Goal: Task Accomplishment & Management: Manage account settings

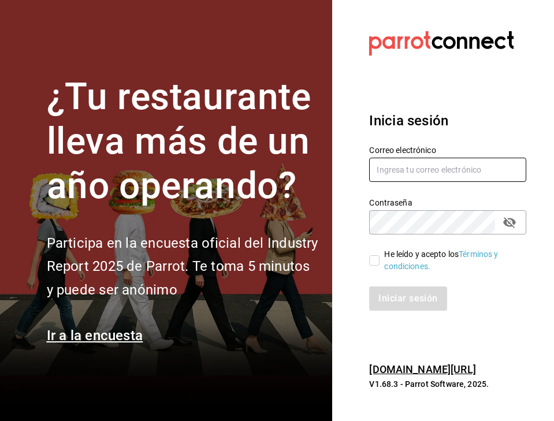
type input "administracion@sushizone.com"
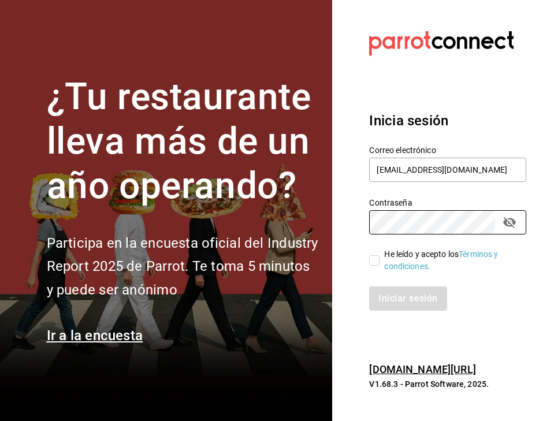
click at [373, 261] on input "He leído y acepto los Términos y condiciones." at bounding box center [374, 260] width 10 height 10
checkbox input "true"
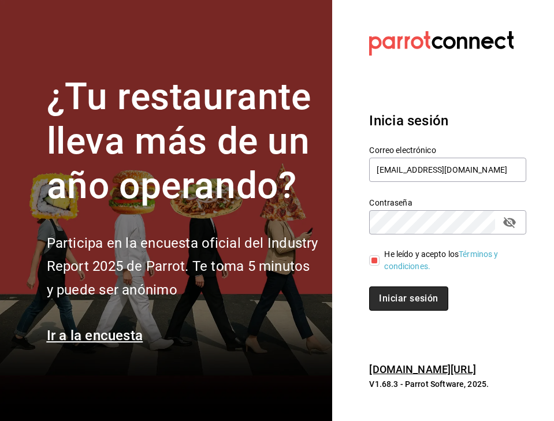
click at [407, 302] on button "Iniciar sesión" at bounding box center [408, 299] width 79 height 24
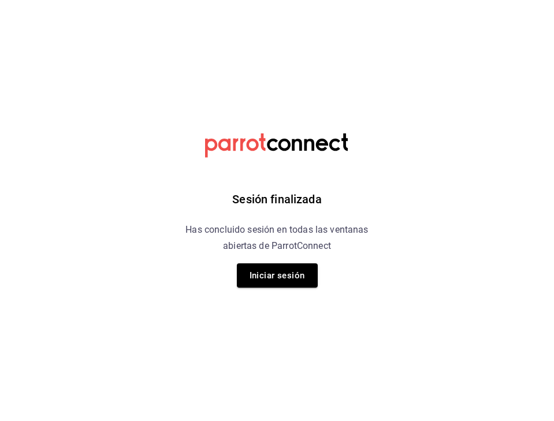
click at [288, 289] on div "Sesión finalizada Has concluido sesión en todas las ventanas abiertas de Parrot…" at bounding box center [277, 210] width 292 height 421
click at [274, 270] on button "Iniciar sesión" at bounding box center [277, 275] width 81 height 24
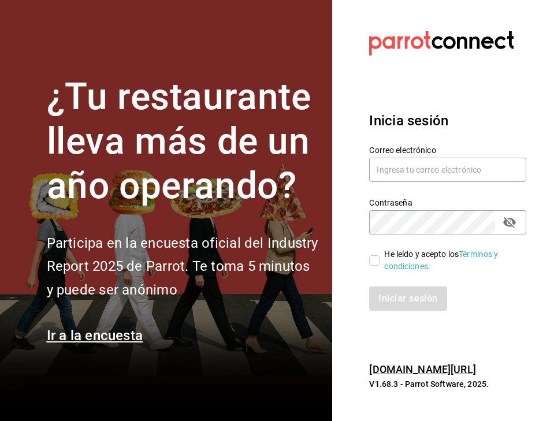
click at [372, 262] on input "He leído y acepto los Términos y condiciones." at bounding box center [374, 260] width 10 height 10
checkbox input "true"
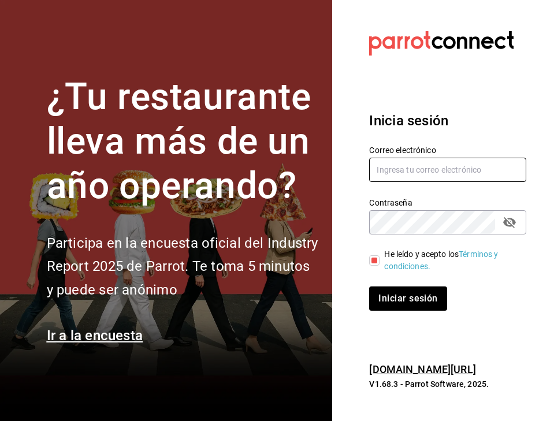
click at [420, 176] on input "text" at bounding box center [447, 170] width 157 height 24
type input "[EMAIL_ADDRESS][DOMAIN_NAME]"
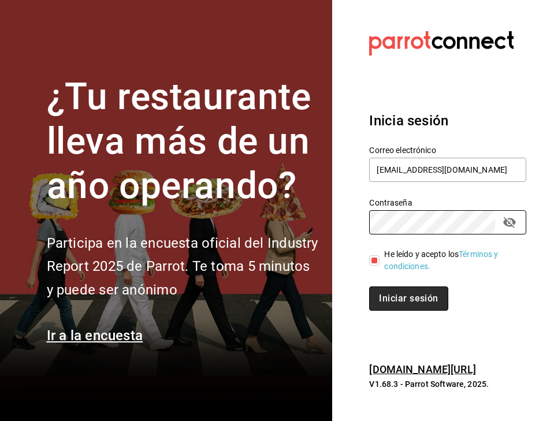
click at [414, 301] on button "Iniciar sesión" at bounding box center [408, 299] width 79 height 24
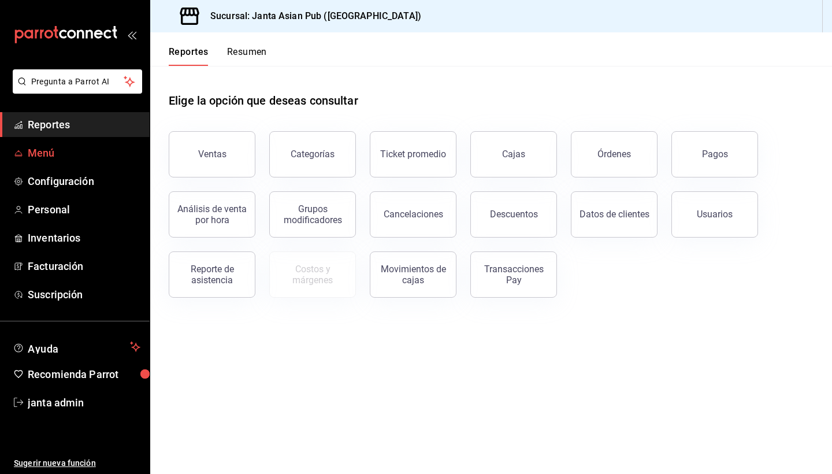
click at [49, 155] on span "Menú" at bounding box center [84, 153] width 113 height 16
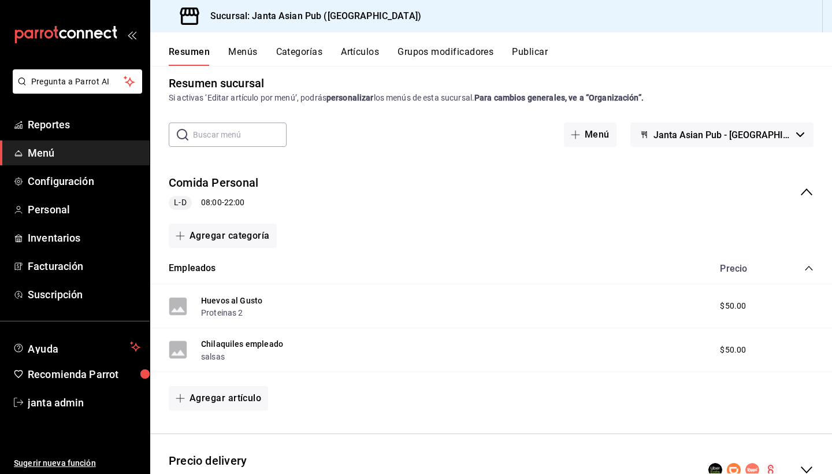
scroll to position [8, 0]
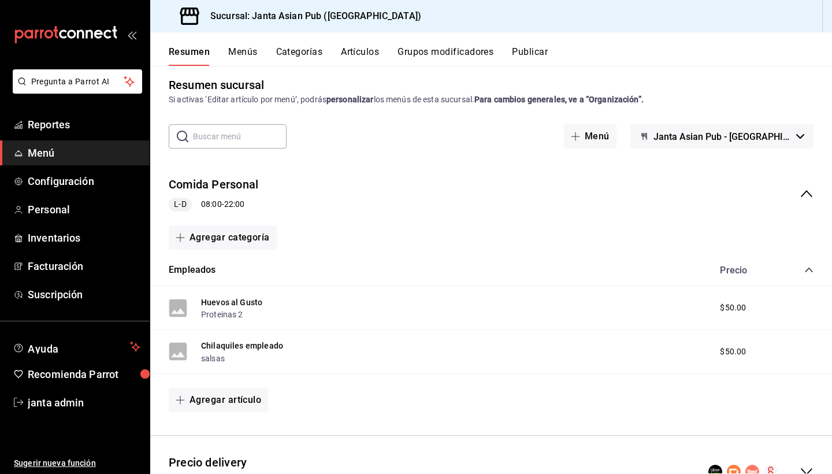
click at [553, 193] on icon "collapse-menu-row" at bounding box center [806, 194] width 14 height 14
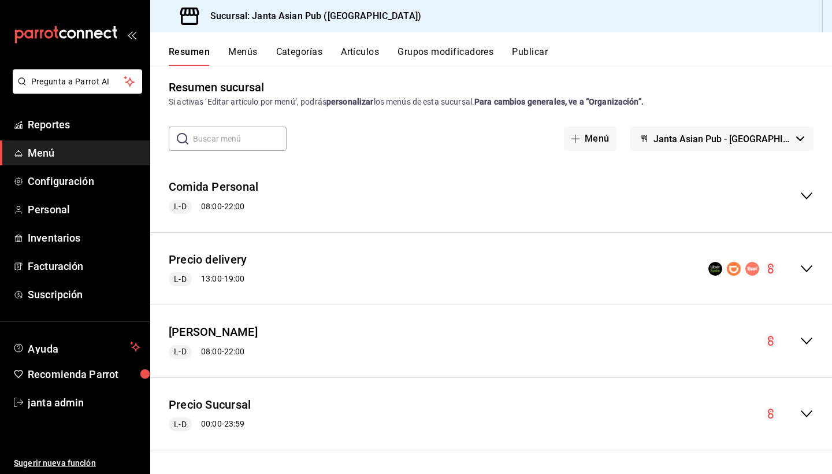
scroll to position [5, 0]
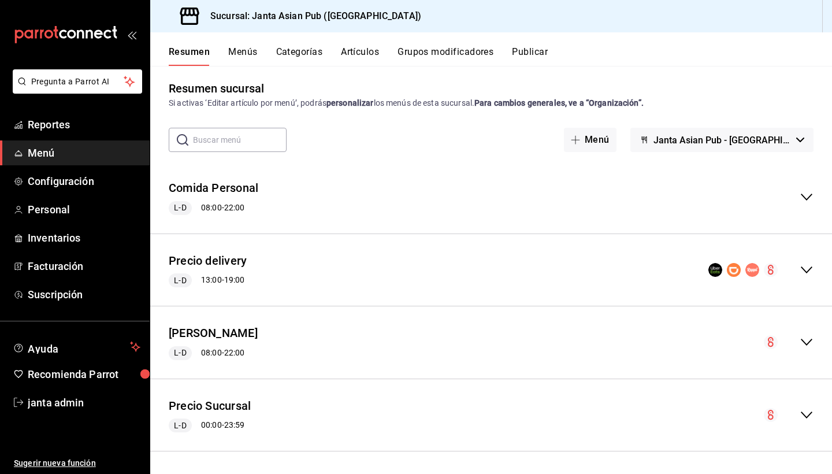
click at [553, 340] on icon "collapse-menu-row" at bounding box center [806, 342] width 14 height 14
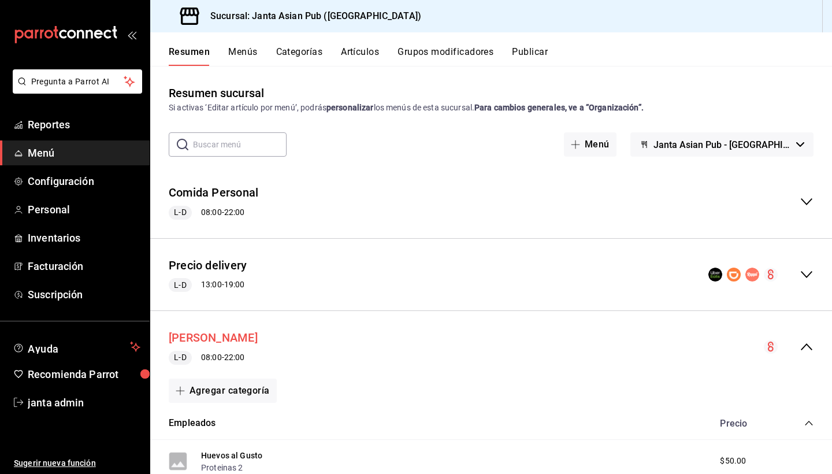
scroll to position [0, 0]
click at [189, 330] on button "Kimi Brunch" at bounding box center [213, 337] width 89 height 17
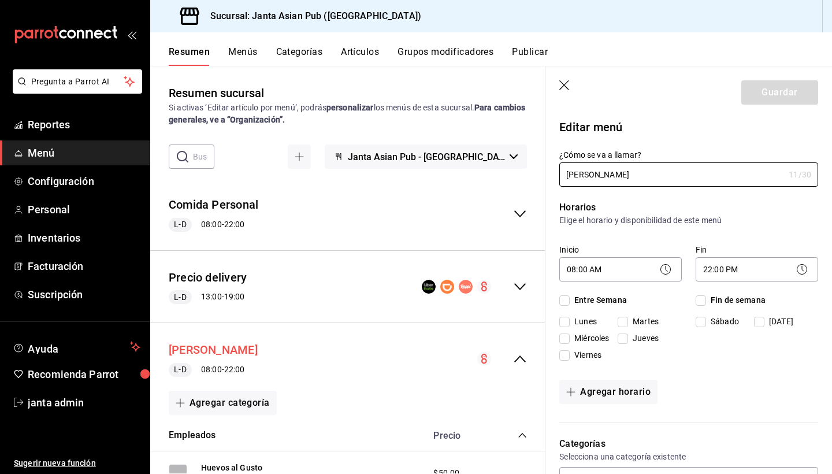
checkbox input "true"
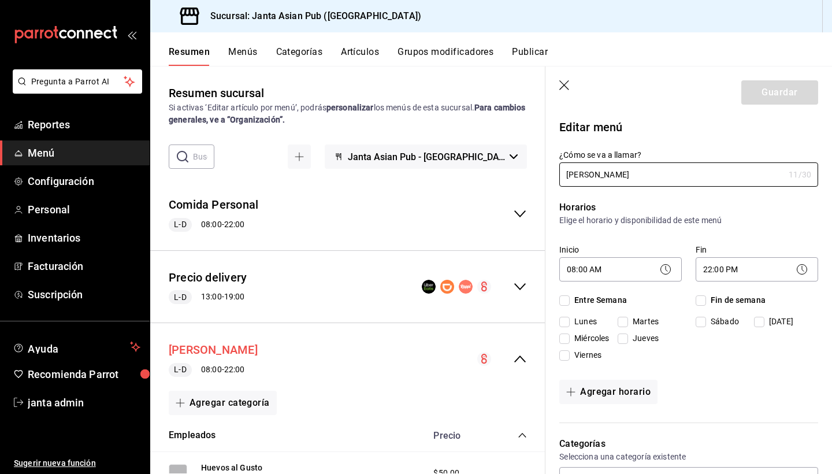
checkbox input "true"
click at [553, 269] on icon at bounding box center [666, 269] width 14 height 14
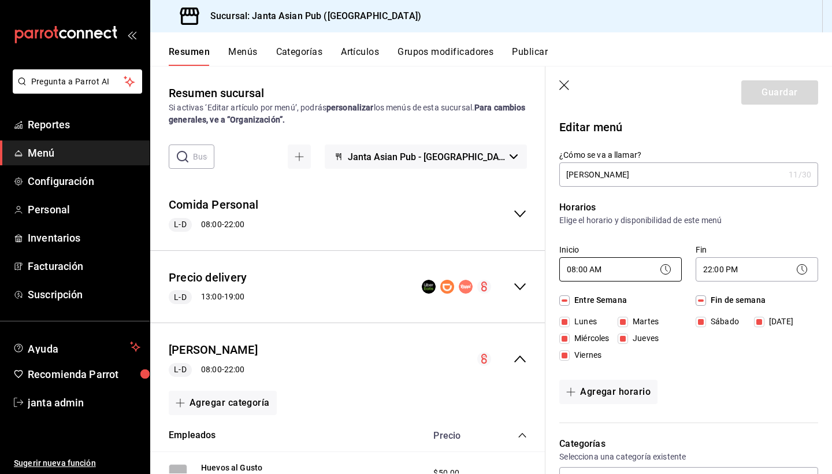
click at [553, 273] on body "Pregunta a Parrot AI Reportes Menú Configuración Personal Inventarios Facturaci…" at bounding box center [416, 237] width 832 height 474
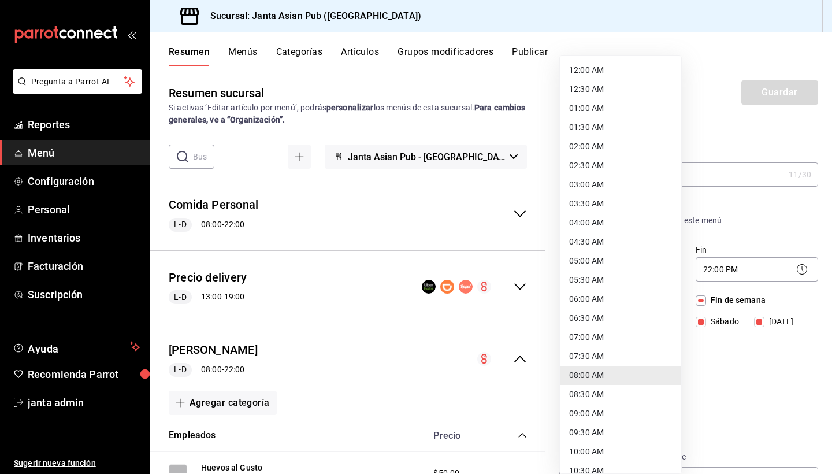
click at [553, 414] on div at bounding box center [416, 237] width 832 height 474
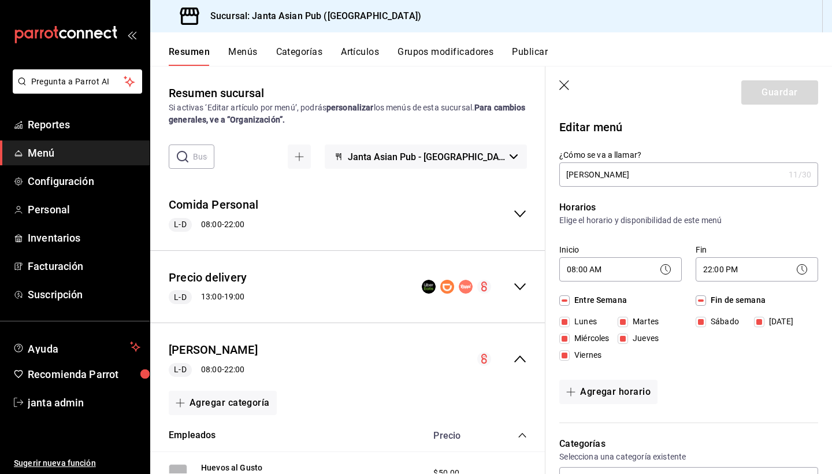
click at [553, 299] on input "Fin de semana" at bounding box center [700, 300] width 10 height 10
checkbox input "false"
click at [553, 300] on input "Entre Semana" at bounding box center [564, 300] width 10 height 10
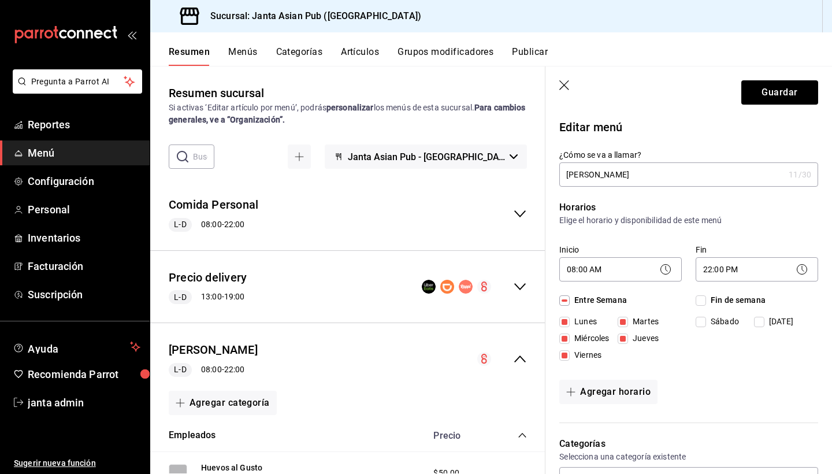
checkbox input "false"
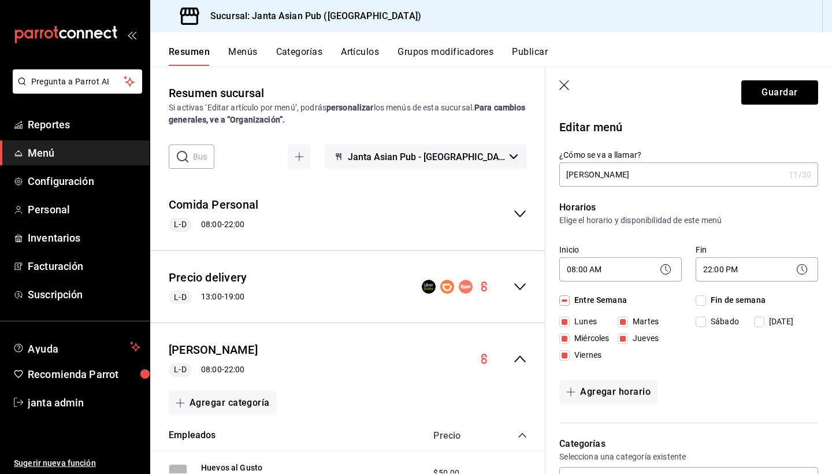
checkbox input "false"
click at [553, 87] on icon "button" at bounding box center [565, 86] width 12 height 12
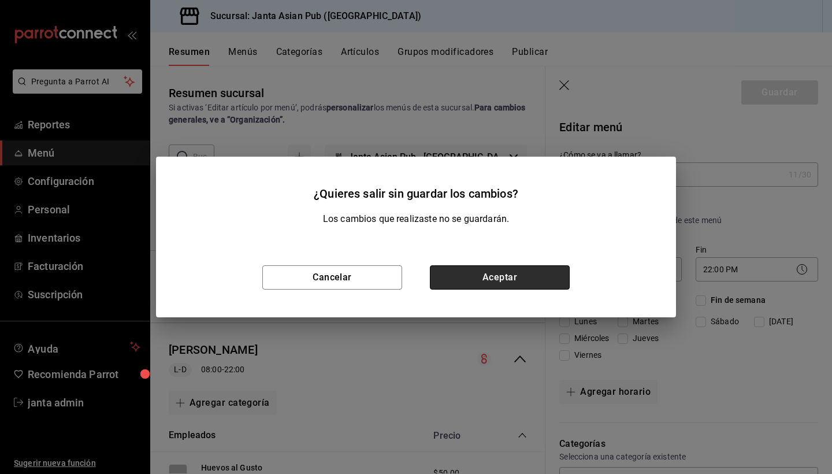
click at [481, 278] on button "Aceptar" at bounding box center [500, 277] width 140 height 24
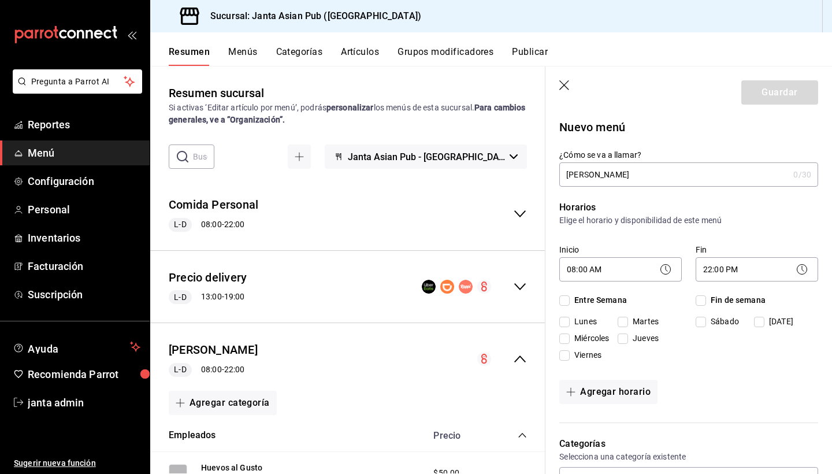
checkbox input "false"
type input "1756081923968"
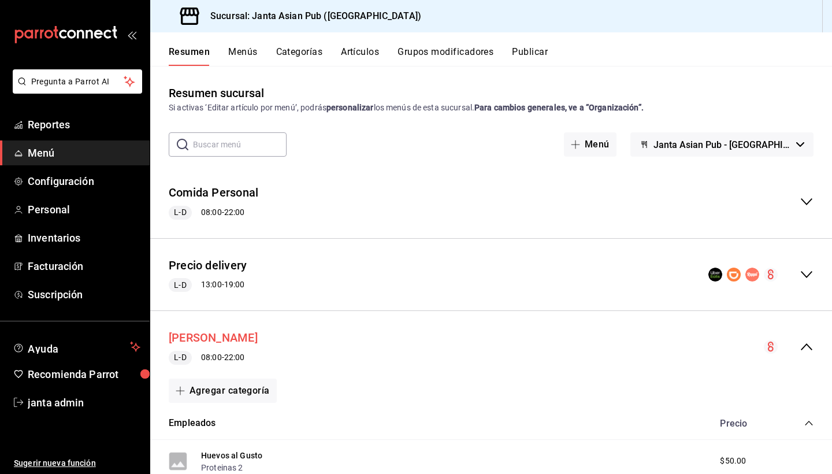
click at [177, 336] on button "Kimi Brunch" at bounding box center [213, 337] width 89 height 17
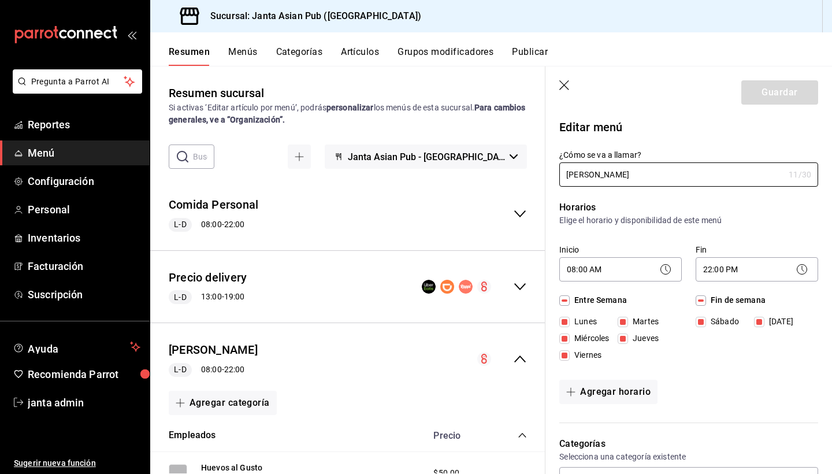
click at [553, 298] on span "Entre Semana" at bounding box center [598, 300] width 57 height 12
click at [553, 298] on input "Entre Semana" at bounding box center [564, 300] width 10 height 10
checkbox input "false"
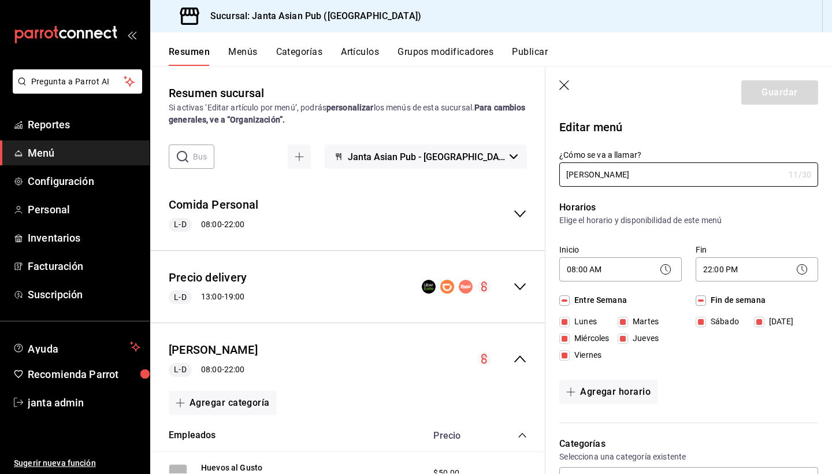
checkbox input "false"
click at [553, 300] on input "Fin de semana" at bounding box center [700, 300] width 10 height 10
checkbox input "false"
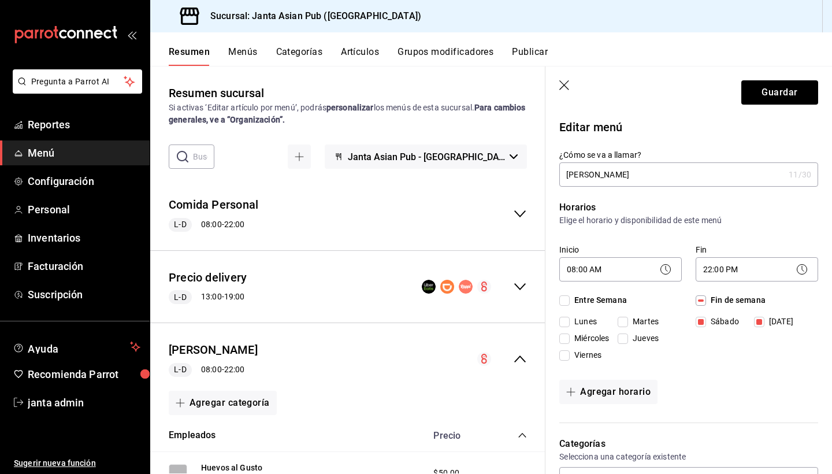
checkbox input "false"
click at [553, 270] on icon at bounding box center [666, 269] width 14 height 14
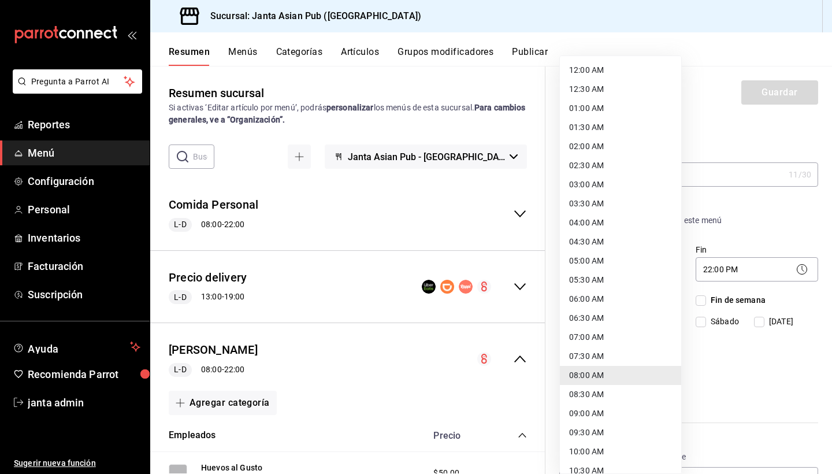
click at [553, 277] on body "Pregunta a Parrot AI Reportes Menú Configuración Personal Inventarios Facturaci…" at bounding box center [416, 237] width 832 height 474
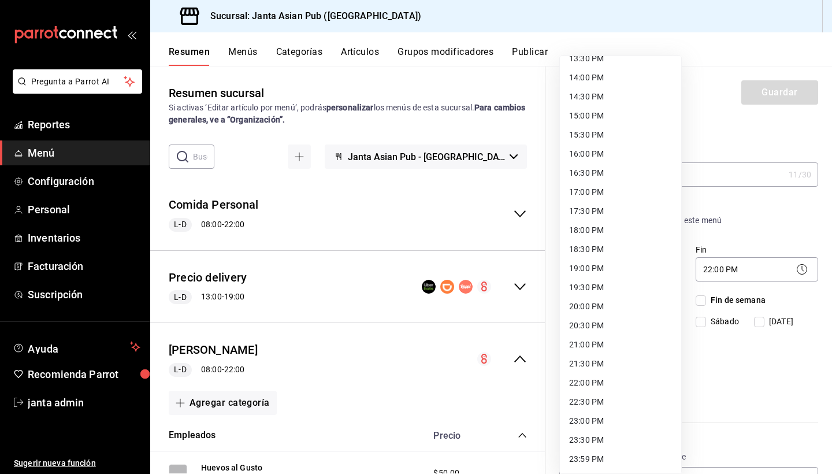
scroll to position [526, 0]
click at [553, 146] on div at bounding box center [416, 237] width 832 height 474
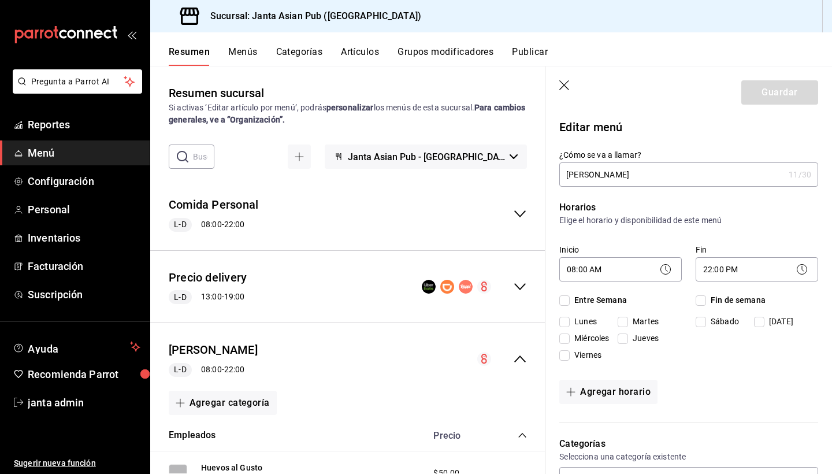
click at [553, 380] on div "Agregar horario" at bounding box center [688, 392] width 259 height 24
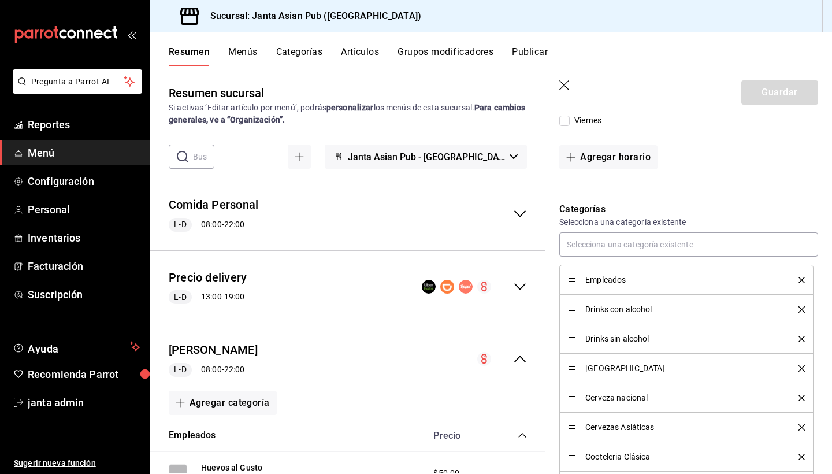
scroll to position [244, 0]
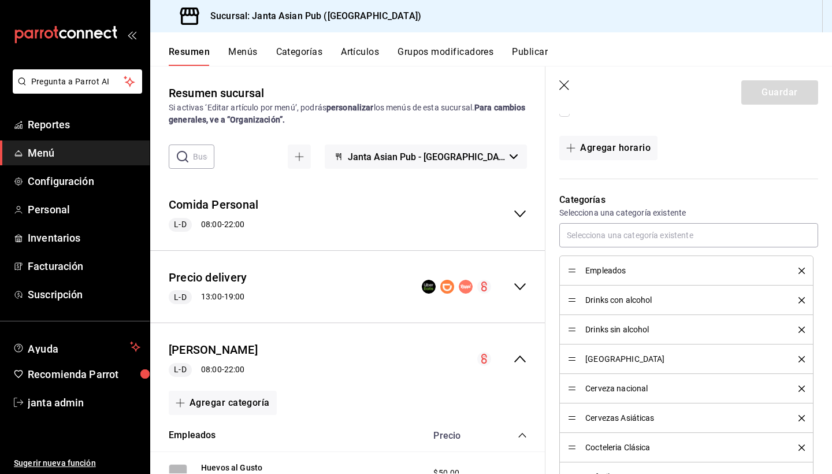
click at [553, 271] on icon "delete" at bounding box center [801, 270] width 6 height 6
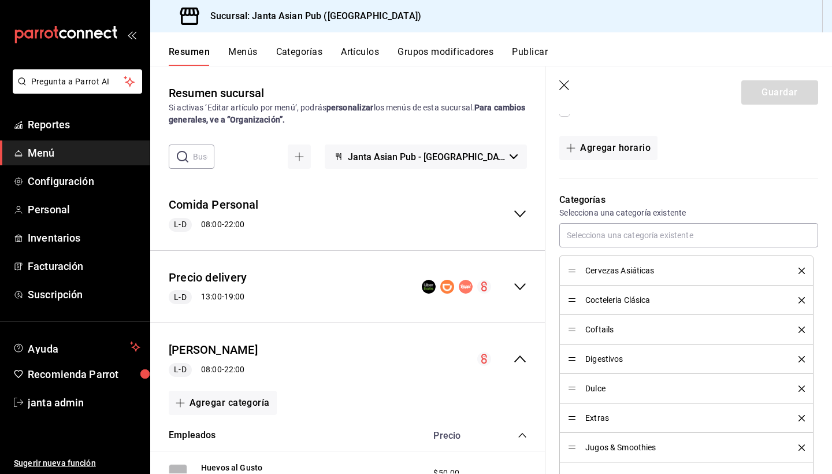
click at [553, 271] on icon "delete" at bounding box center [801, 270] width 6 height 6
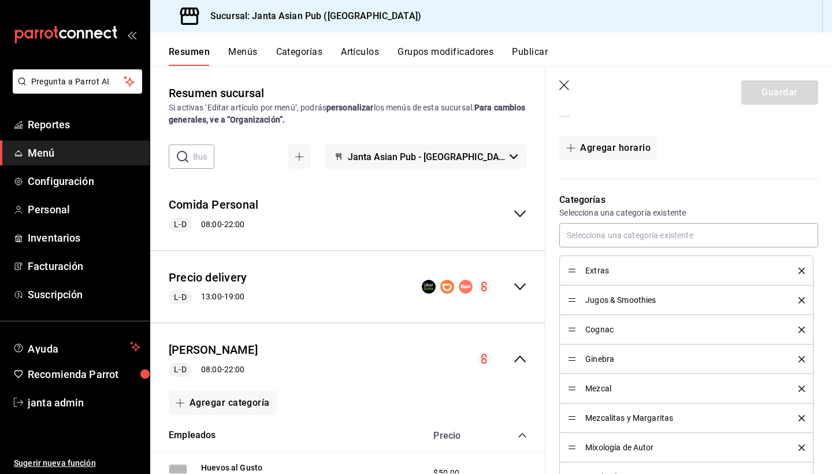
click at [553, 271] on icon "delete" at bounding box center [801, 270] width 6 height 6
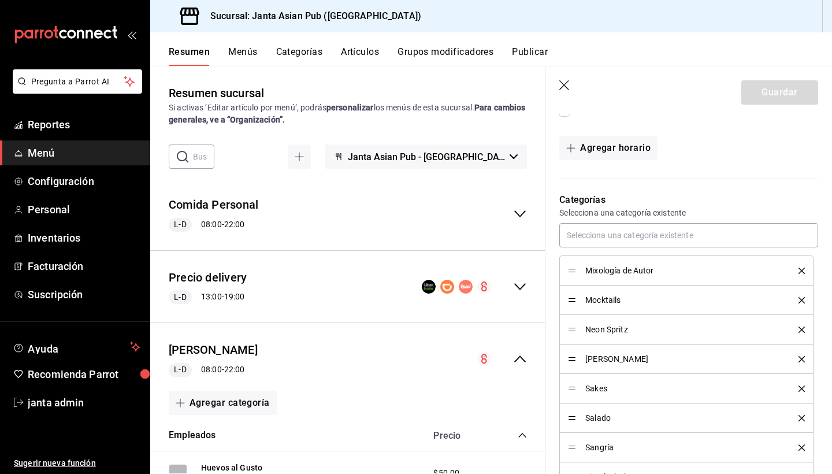
click at [553, 271] on icon "delete" at bounding box center [801, 270] width 6 height 6
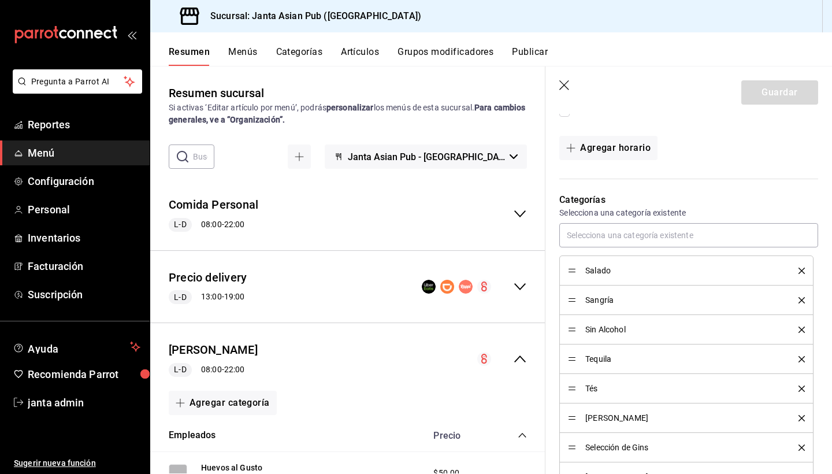
click at [553, 271] on icon "delete" at bounding box center [801, 270] width 6 height 6
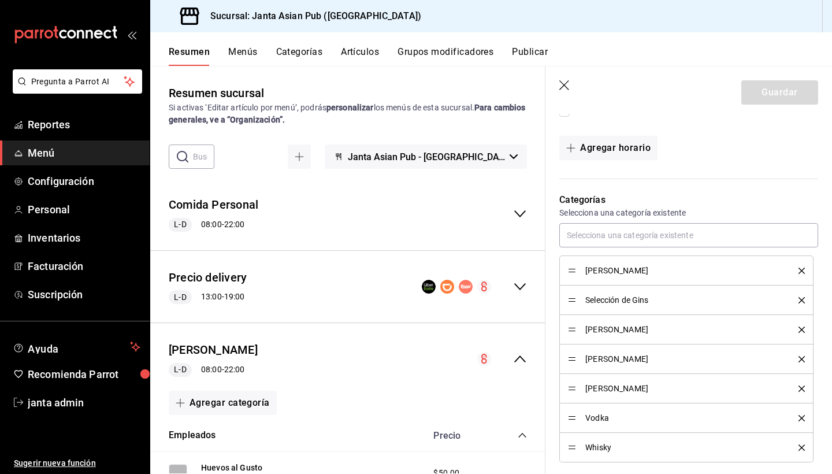
click at [553, 271] on icon "delete" at bounding box center [801, 270] width 6 height 6
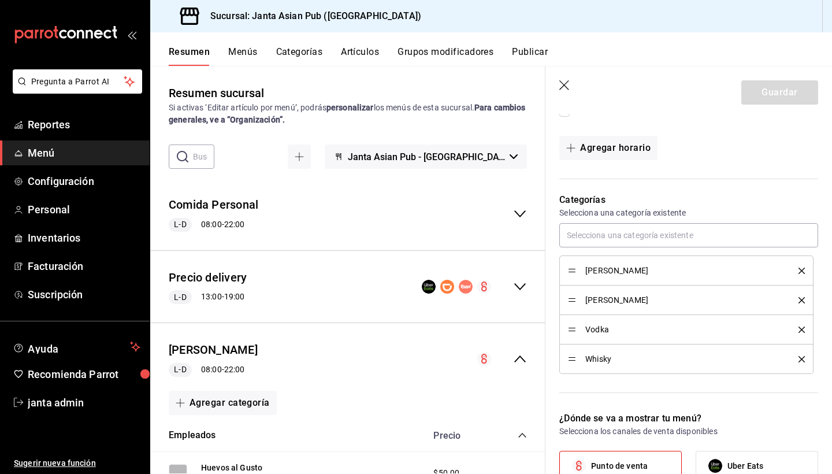
click at [553, 271] on icon "delete" at bounding box center [801, 270] width 6 height 6
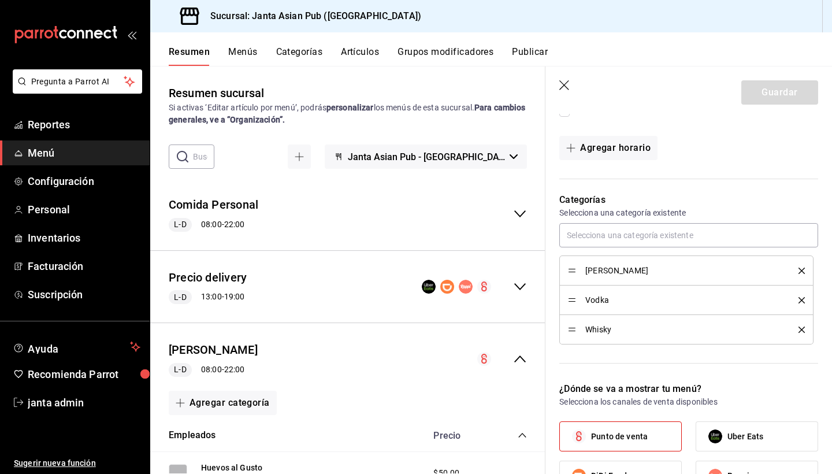
click at [553, 271] on icon "delete" at bounding box center [801, 270] width 6 height 6
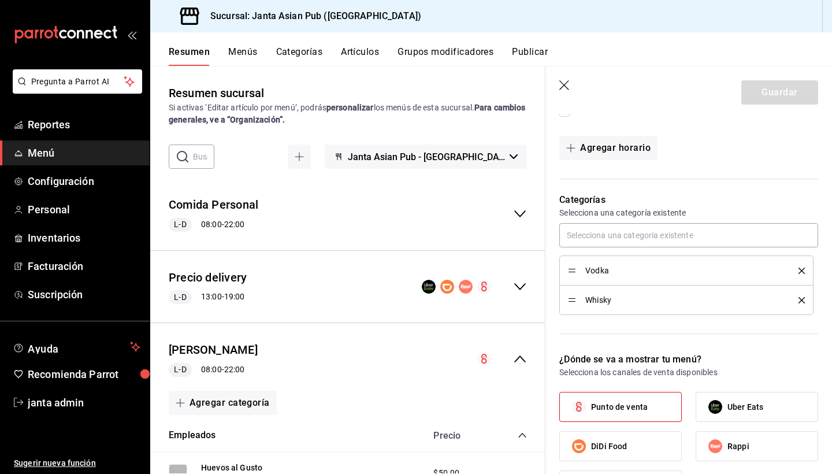
click at [553, 271] on icon "delete" at bounding box center [801, 270] width 6 height 6
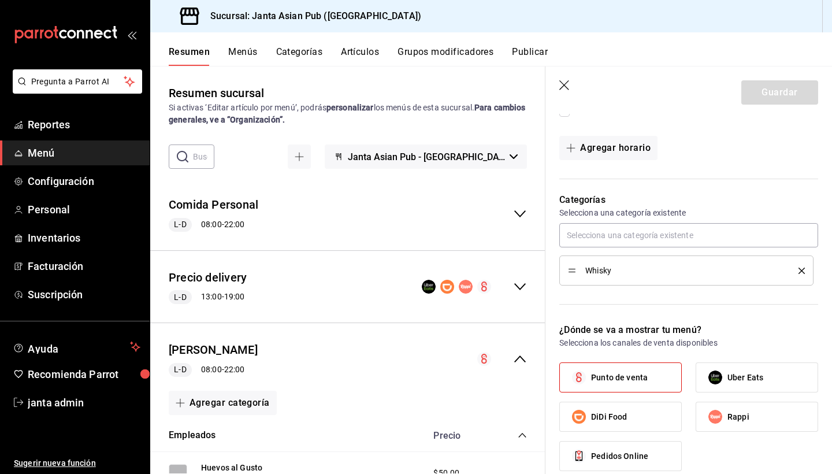
click at [553, 271] on icon "delete" at bounding box center [801, 270] width 6 height 6
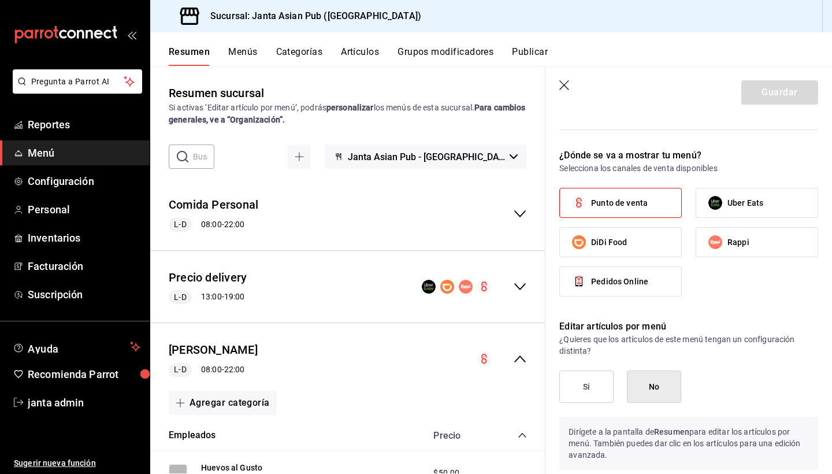
scroll to position [377, 0]
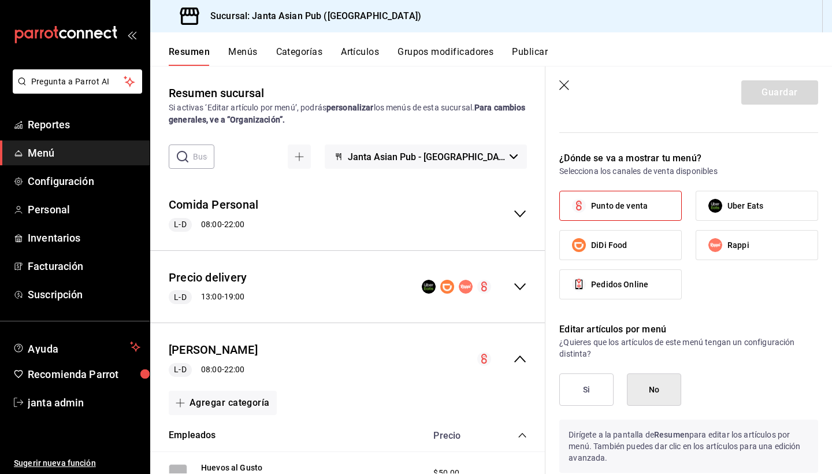
click at [553, 207] on label "Punto de venta" at bounding box center [620, 205] width 121 height 29
click at [553, 207] on input "Punto de venta" at bounding box center [579, 206] width 24 height 24
checkbox input "false"
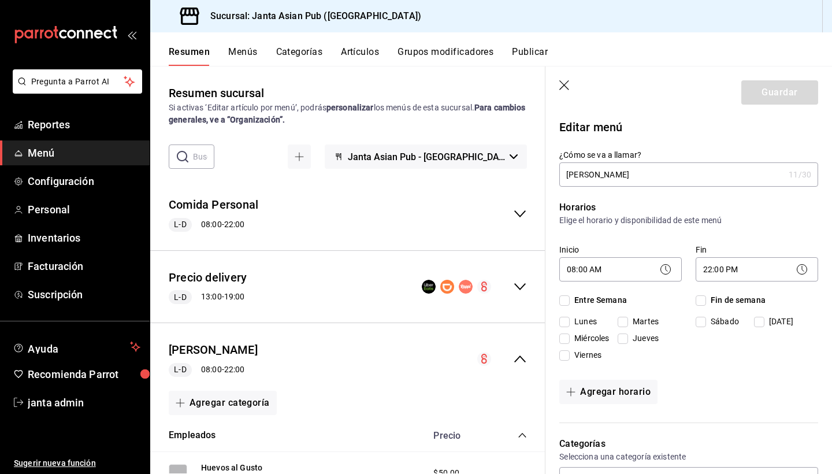
scroll to position [0, 0]
click at [553, 92] on header "Guardar" at bounding box center [688, 89] width 287 height 47
click at [553, 83] on icon "button" at bounding box center [565, 86] width 12 height 12
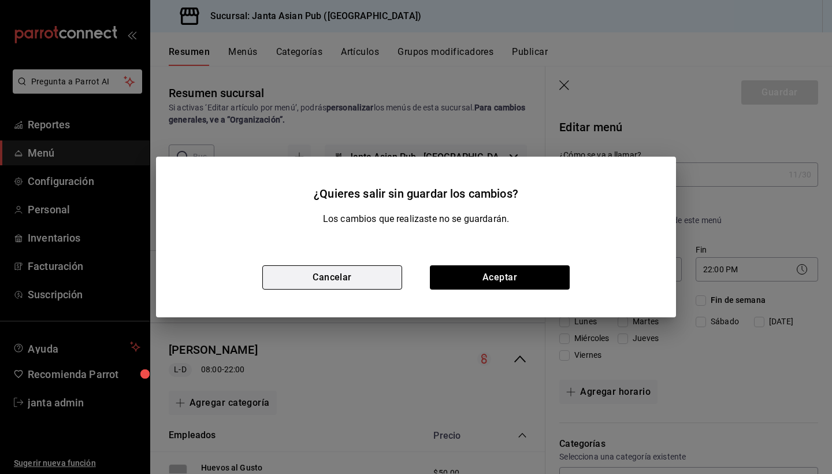
click at [372, 277] on button "Cancelar" at bounding box center [332, 277] width 140 height 24
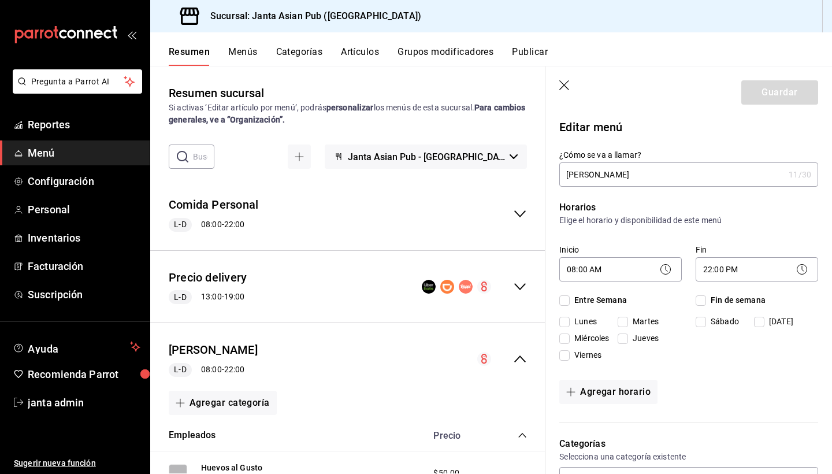
click at [553, 88] on div "Guardar" at bounding box center [779, 92] width 77 height 24
click at [553, 174] on input "Kimi Brunch" at bounding box center [671, 174] width 225 height 23
drag, startPoint x: 716, startPoint y: 174, endPoint x: 497, endPoint y: 173, distance: 219.5
click at [497, 174] on main "Resumen sucursal Si activas ‘Editar artículo por menú’, podrás personalizar los…" at bounding box center [491, 270] width 682 height 408
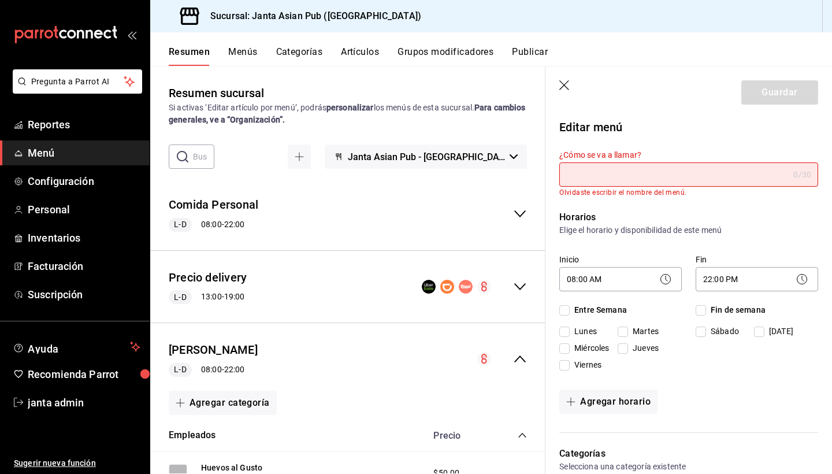
click at [553, 101] on header "Guardar" at bounding box center [688, 89] width 287 height 47
click at [553, 83] on icon "button" at bounding box center [565, 86] width 12 height 12
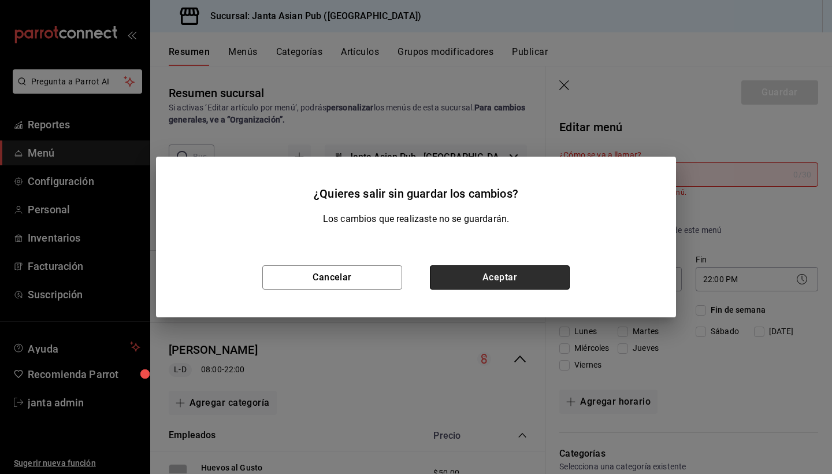
click at [453, 278] on button "Aceptar" at bounding box center [500, 277] width 140 height 24
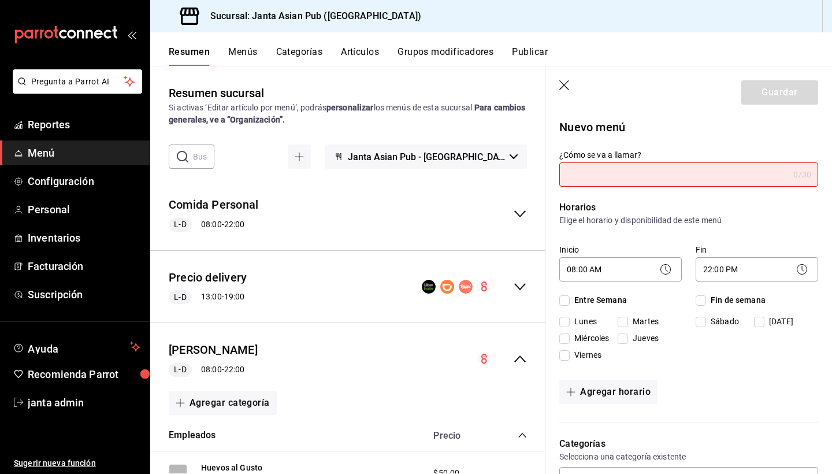
type input "1756081996412"
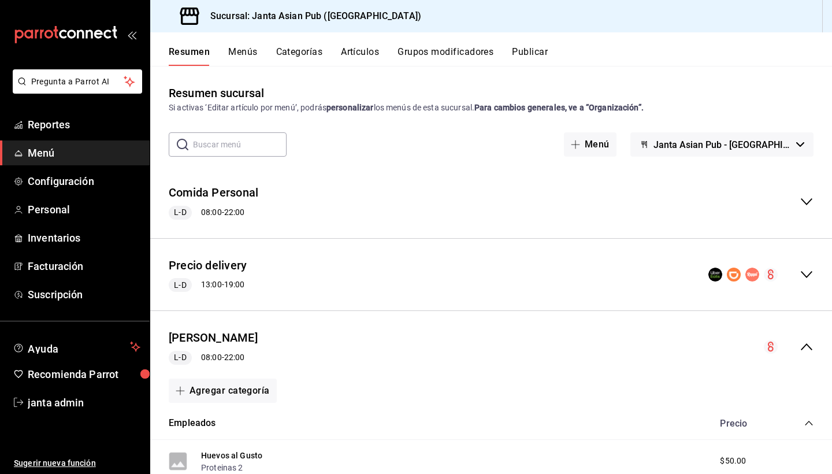
click at [553, 346] on icon "collapse-menu-row" at bounding box center [806, 347] width 14 height 14
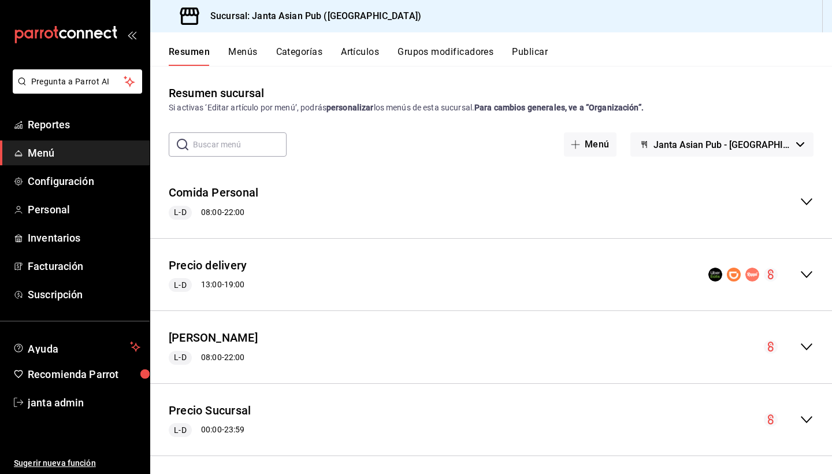
click at [450, 52] on button "Grupos modificadores" at bounding box center [445, 56] width 96 height 20
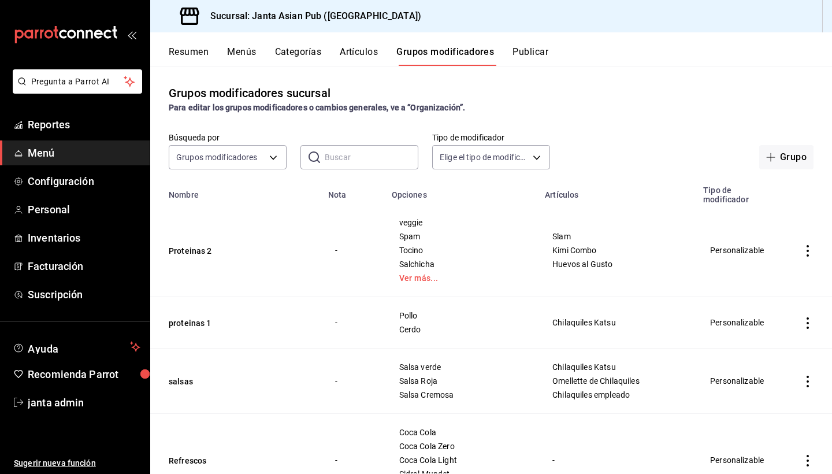
click at [247, 51] on button "Menús" at bounding box center [241, 56] width 29 height 20
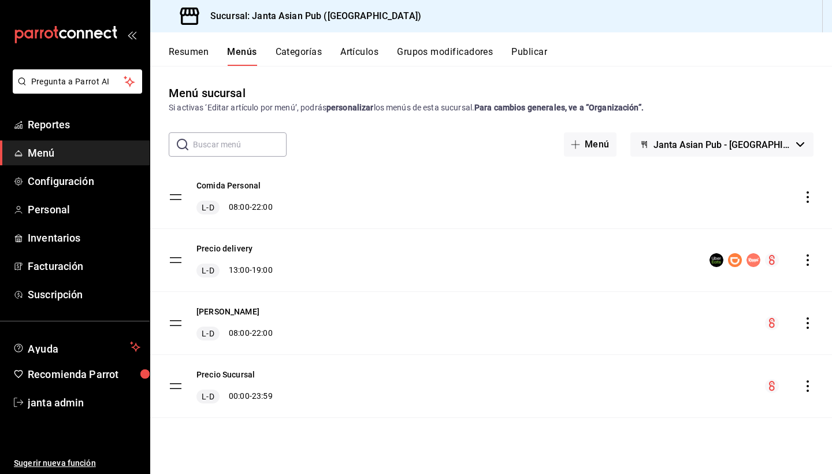
click at [176, 325] on tbody "Comida Personal L-D 08:00 - 22:00 Precio delivery L-D 13:00 - 19:00 Kimi Brunch…" at bounding box center [491, 292] width 682 height 252
click at [176, 319] on tbody "Comida Personal L-D 08:00 - 22:00 Precio delivery L-D 13:00 - 19:00 Kimi Brunch…" at bounding box center [491, 292] width 682 height 252
click at [202, 311] on button "Kimi Brunch" at bounding box center [227, 312] width 63 height 12
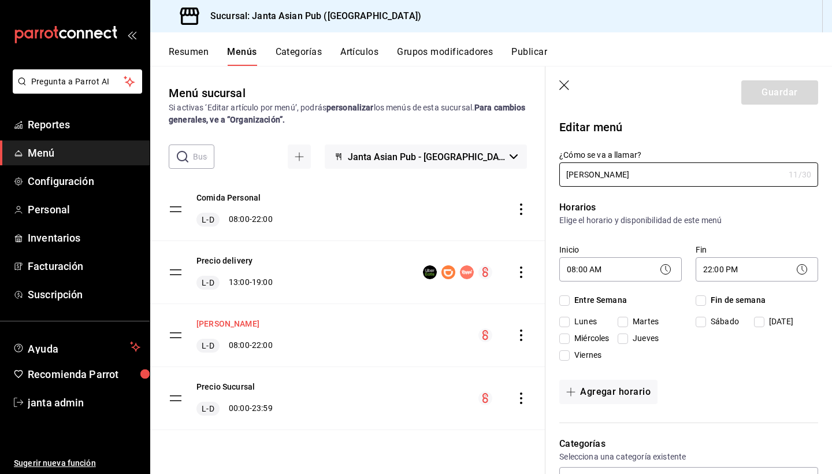
checkbox input "true"
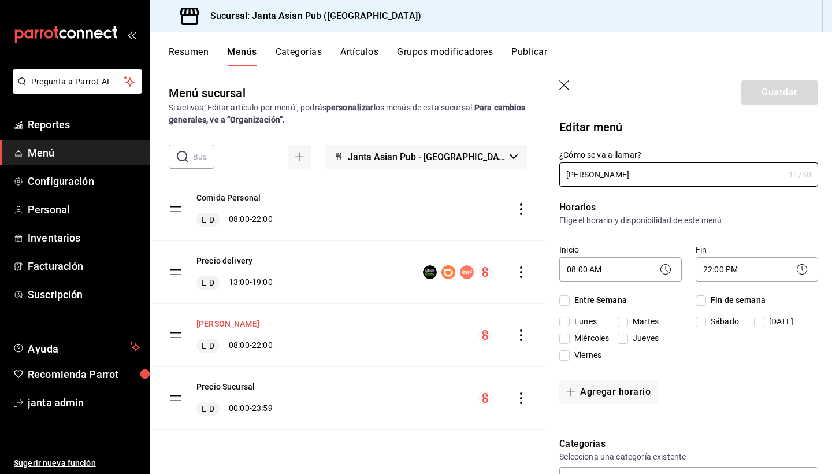
checkbox input "true"
click at [523, 336] on icon "actions" at bounding box center [521, 335] width 12 height 12
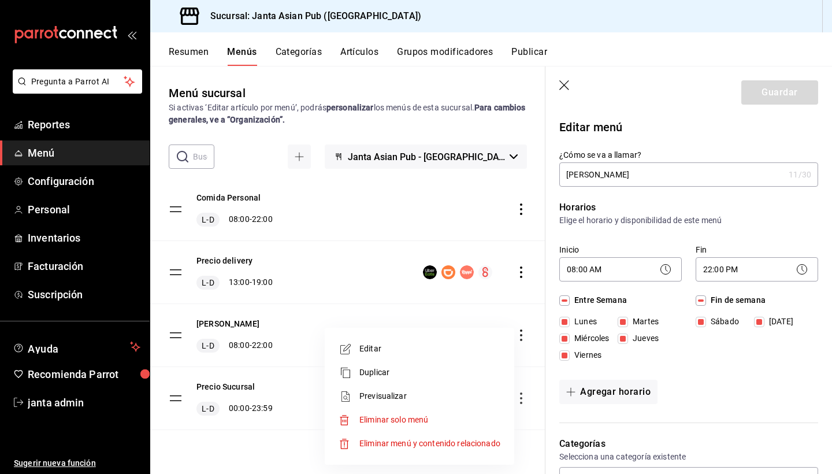
click at [411, 421] on span "Eliminar menú y contenido relacionado" at bounding box center [429, 442] width 141 height 9
checkbox input "false"
type input "1756082019316"
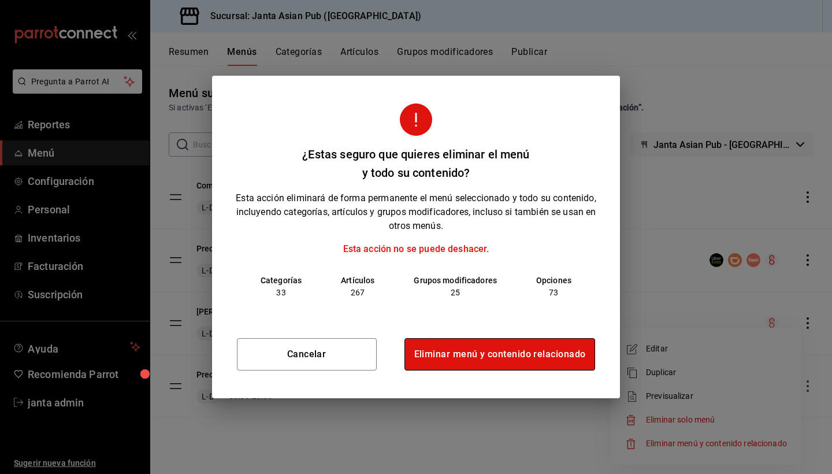
click at [447, 355] on button "Eliminar menú y contenido relacionado" at bounding box center [499, 354] width 191 height 32
